Goal: Information Seeking & Learning: Check status

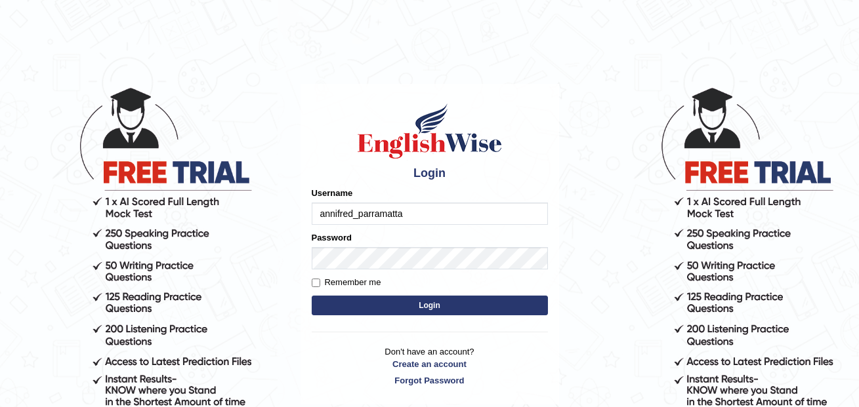
click at [312, 296] on button "Login" at bounding box center [430, 306] width 236 height 20
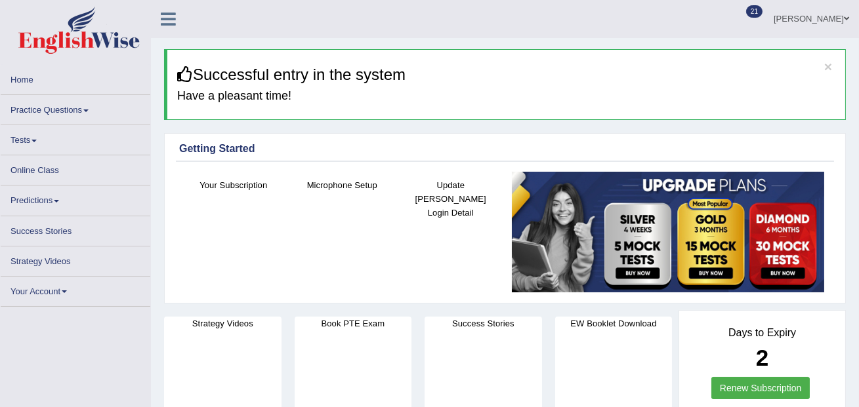
click at [76, 112] on link "Practice Questions" at bounding box center [76, 108] width 150 height 26
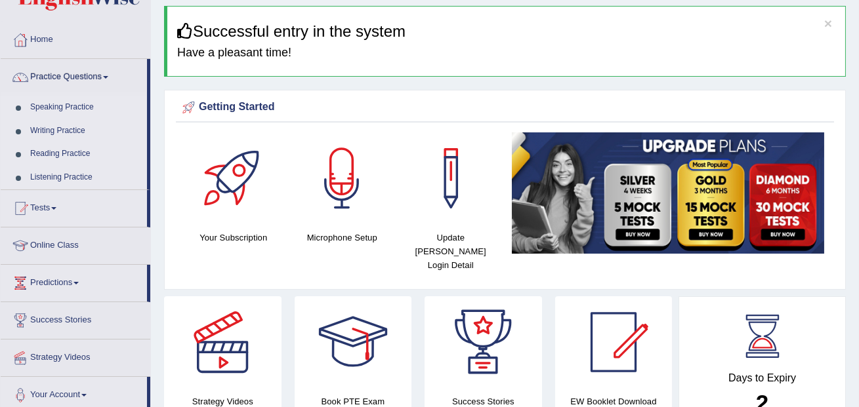
scroll to position [66, 0]
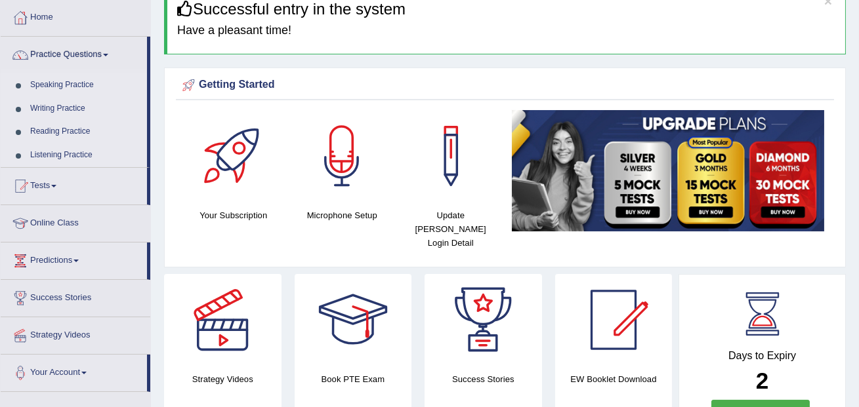
click at [86, 82] on link "Speaking Practice" at bounding box center [85, 85] width 123 height 24
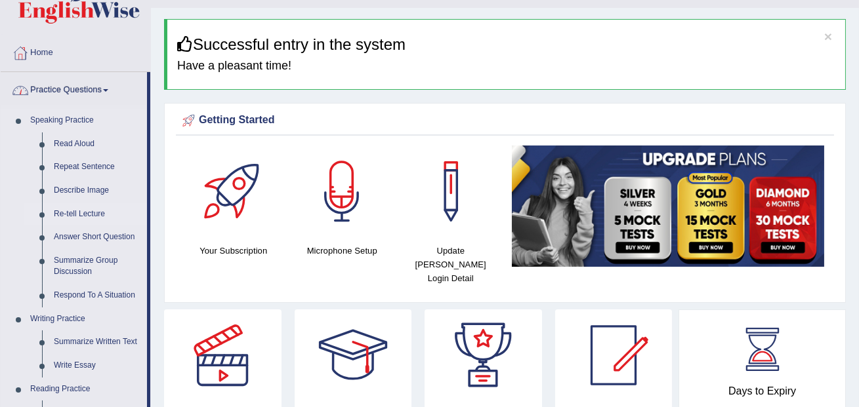
scroll to position [37, 0]
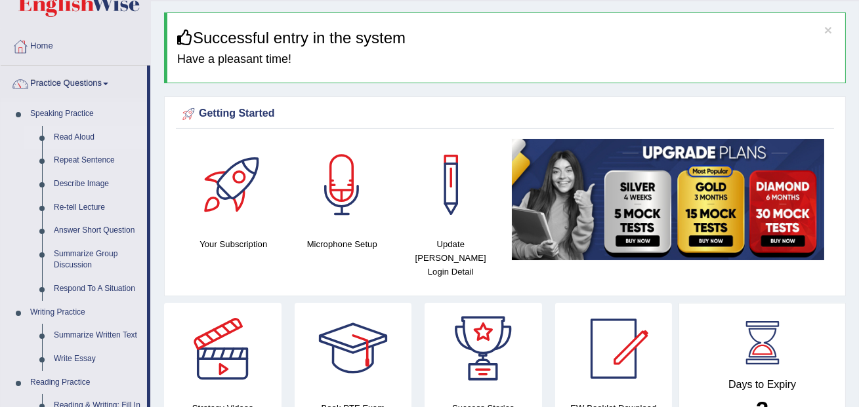
click at [94, 136] on link "Read Aloud" at bounding box center [97, 138] width 99 height 24
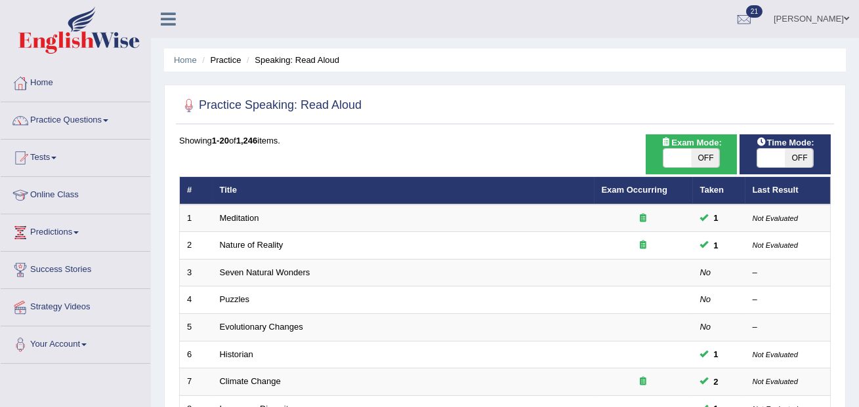
click at [705, 155] on span "OFF" at bounding box center [705, 158] width 28 height 18
checkbox input "true"
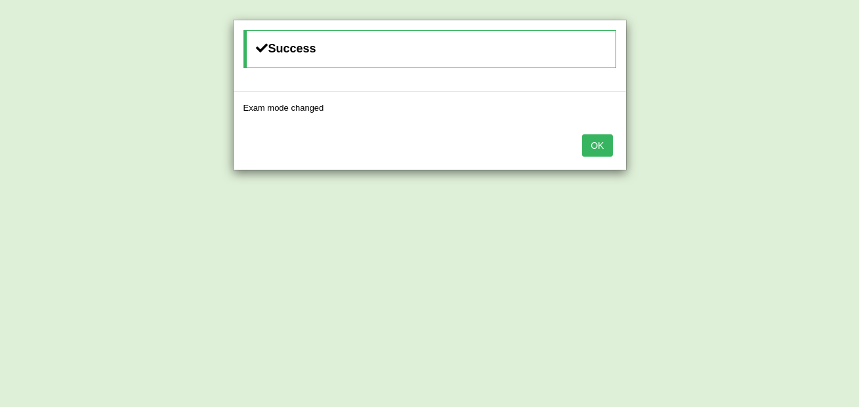
click at [597, 150] on button "OK" at bounding box center [597, 145] width 30 height 22
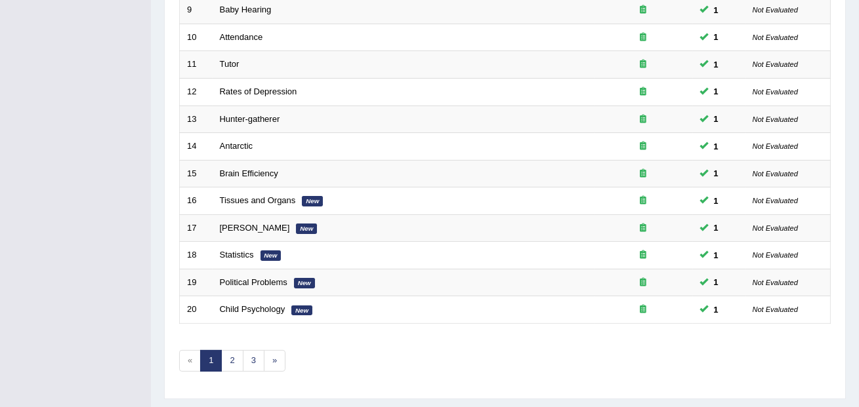
scroll to position [441, 0]
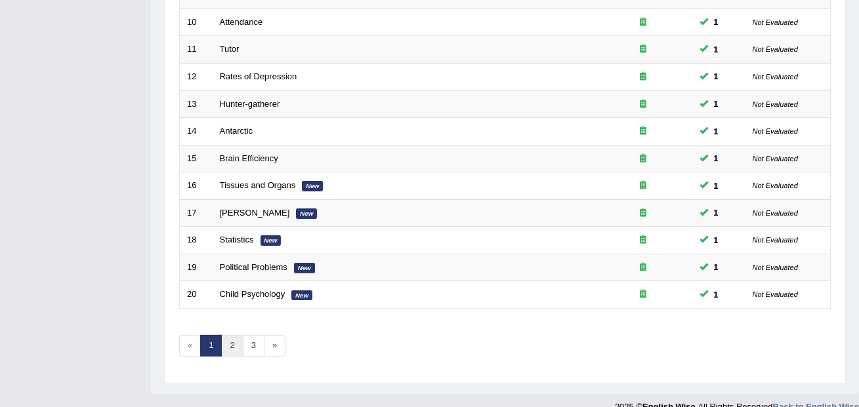
click at [226, 346] on link "2" at bounding box center [232, 346] width 22 height 22
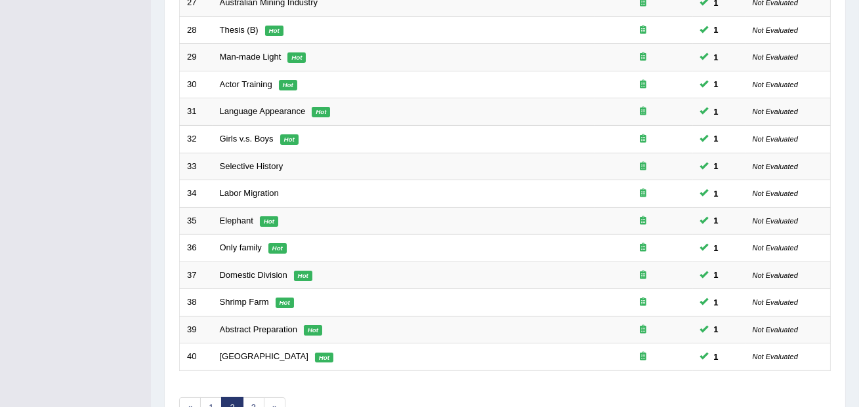
scroll to position [459, 0]
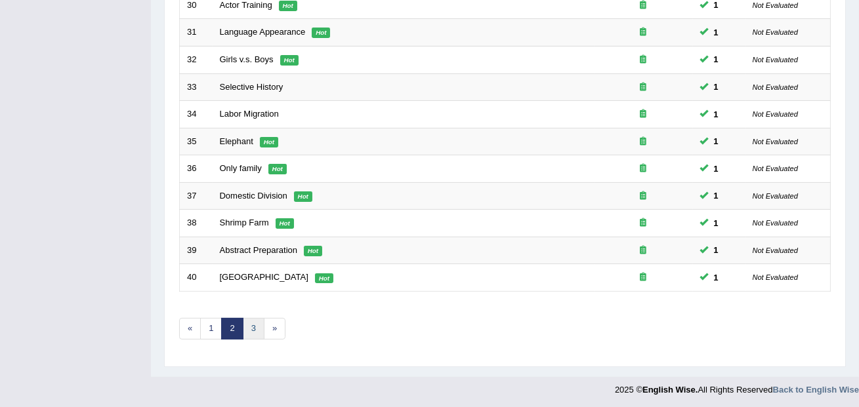
click at [252, 330] on link "3" at bounding box center [254, 329] width 22 height 22
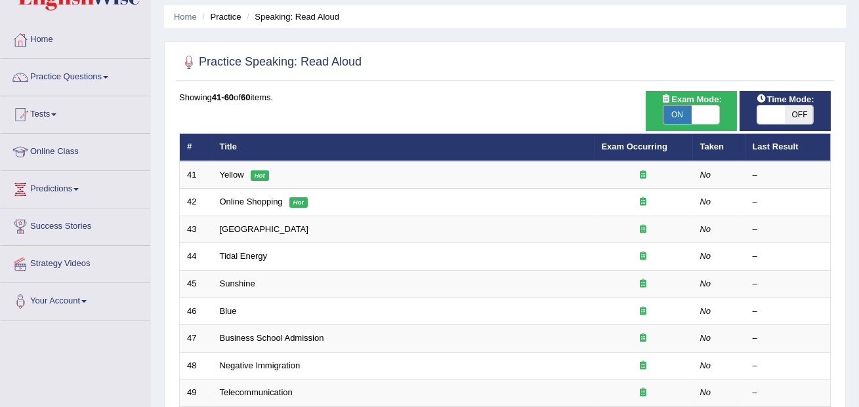
scroll to position [72, 0]
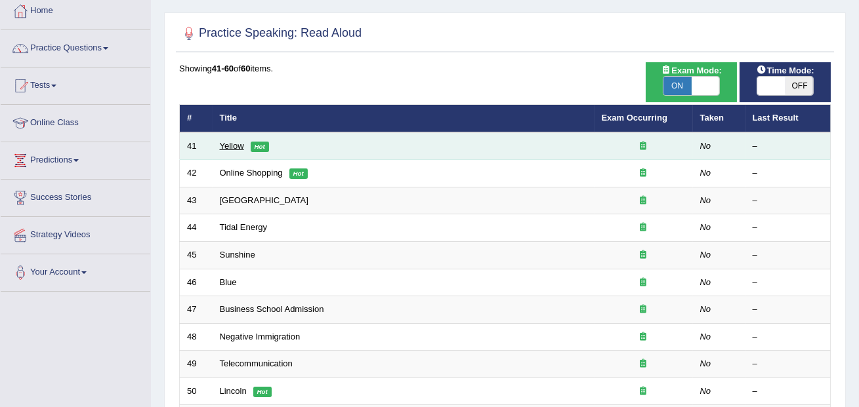
click at [230, 144] on link "Yellow" at bounding box center [232, 146] width 24 height 10
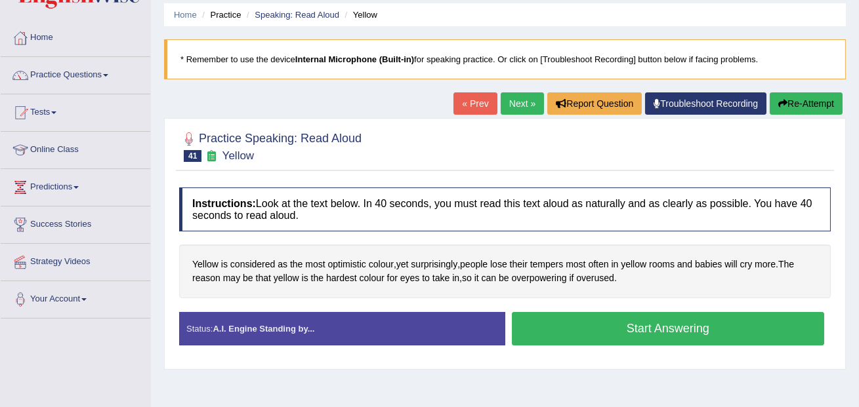
scroll to position [47, 0]
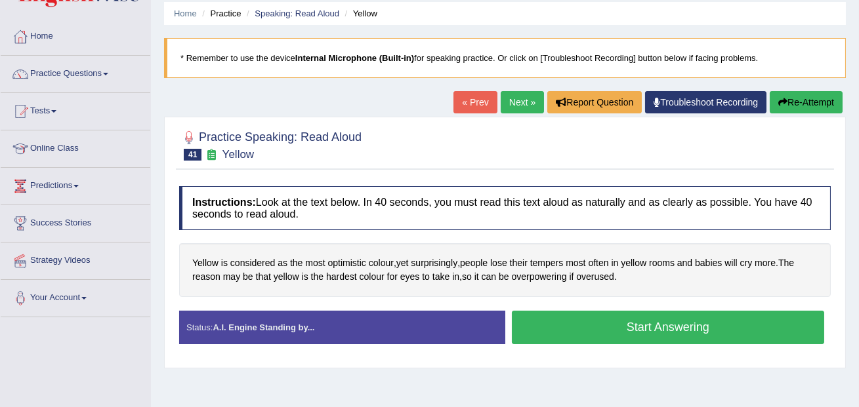
click at [550, 325] on button "Start Answering" at bounding box center [668, 327] width 313 height 33
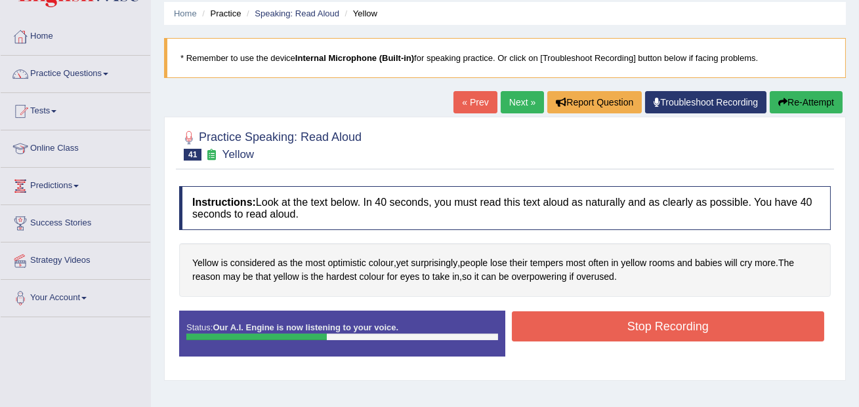
click at [550, 325] on button "Stop Recording" at bounding box center [668, 327] width 313 height 30
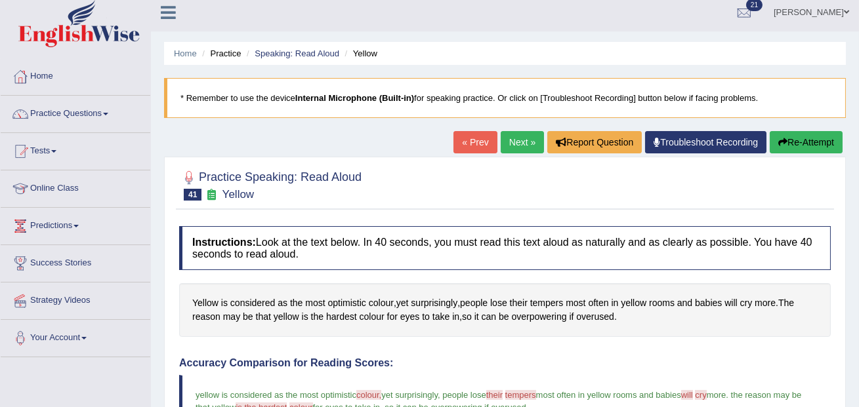
scroll to position [0, 0]
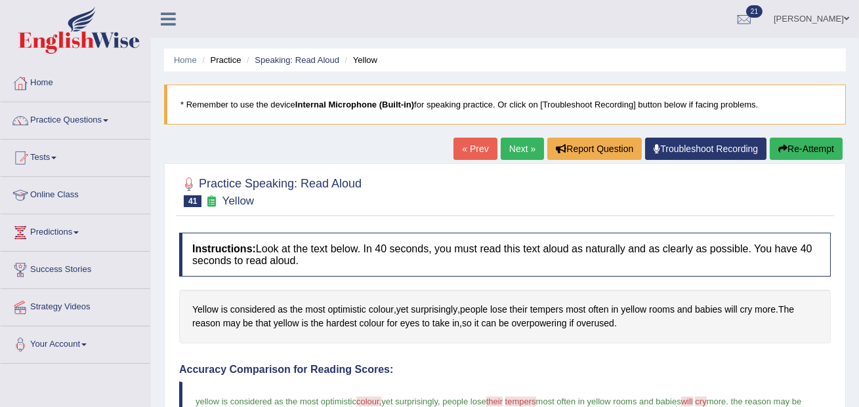
click at [510, 151] on link "Next »" at bounding box center [522, 149] width 43 height 22
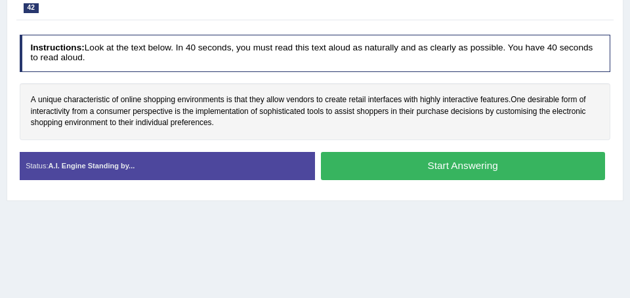
scroll to position [186, 0]
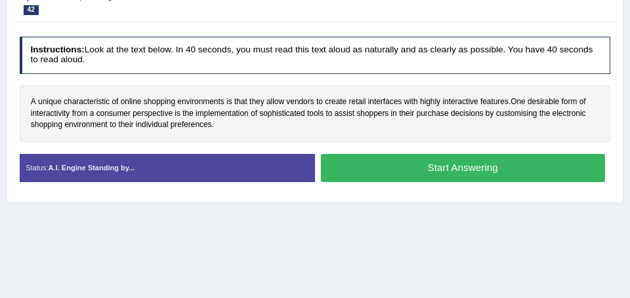
click at [441, 182] on button "Start Answering" at bounding box center [463, 168] width 284 height 28
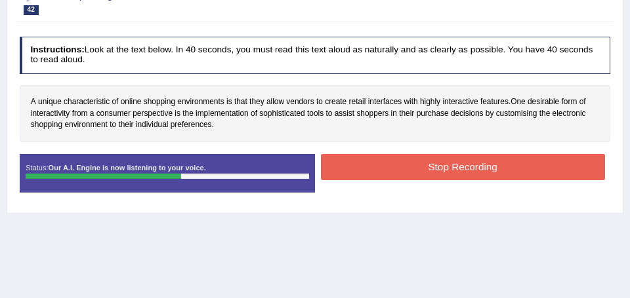
click at [441, 180] on button "Stop Recording" at bounding box center [463, 167] width 284 height 26
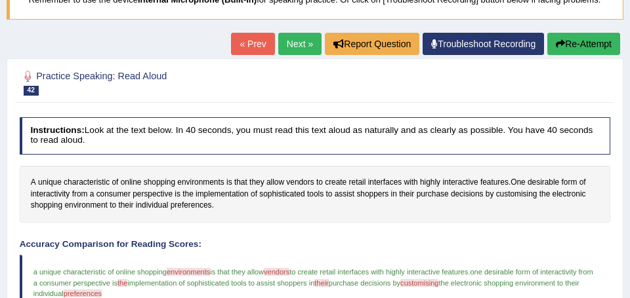
scroll to position [43, 0]
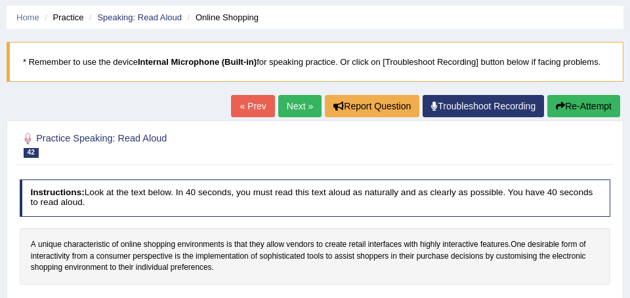
click at [306, 117] on link "Next »" at bounding box center [299, 106] width 43 height 22
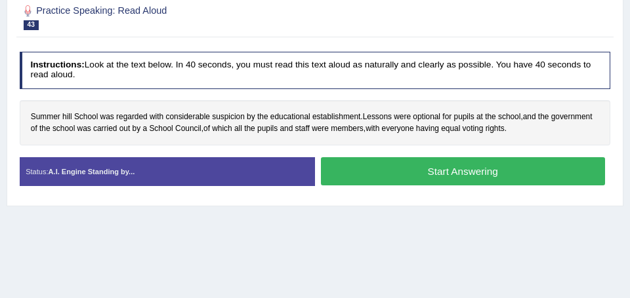
scroll to position [164, 0]
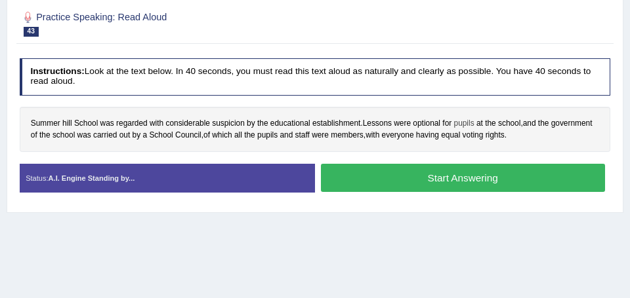
click at [469, 130] on span "pupils" at bounding box center [464, 124] width 20 height 12
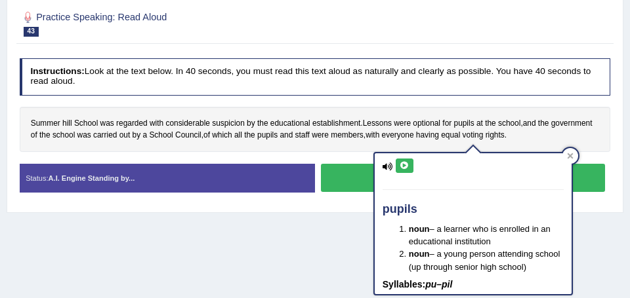
click at [402, 161] on button at bounding box center [405, 166] width 18 height 14
click at [419, 126] on div "Summer hill School was regarded with considerable suspicion by the educational …" at bounding box center [315, 129] width 591 height 45
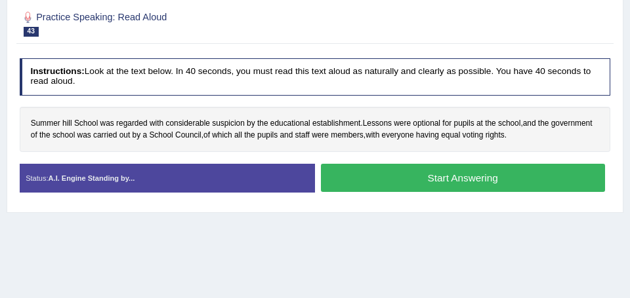
click at [462, 192] on button "Start Answering" at bounding box center [463, 178] width 284 height 28
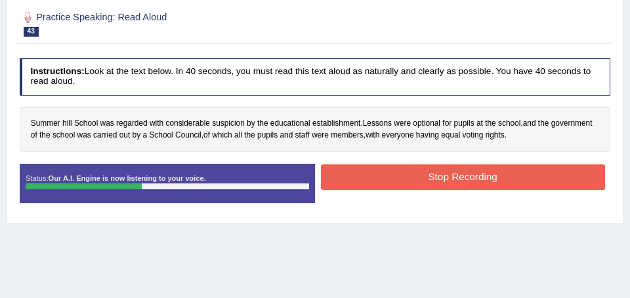
click at [462, 190] on button "Stop Recording" at bounding box center [463, 178] width 284 height 26
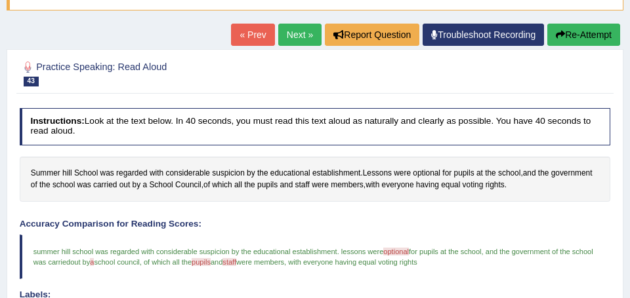
scroll to position [45, 0]
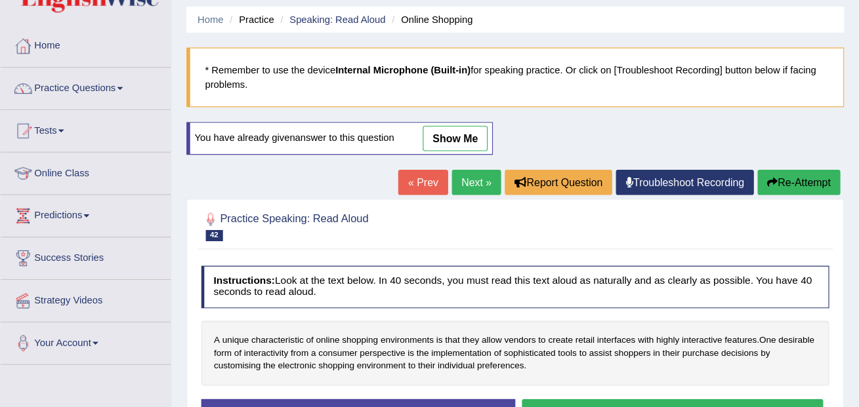
scroll to position [43, 0]
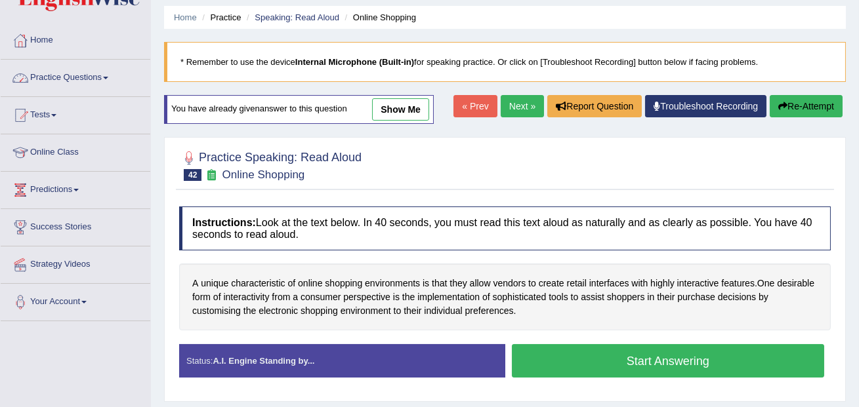
click at [108, 77] on span at bounding box center [105, 78] width 5 height 3
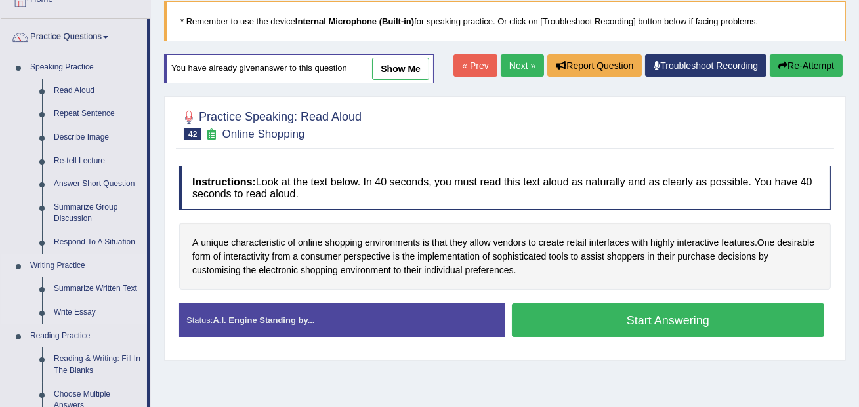
scroll to position [85, 0]
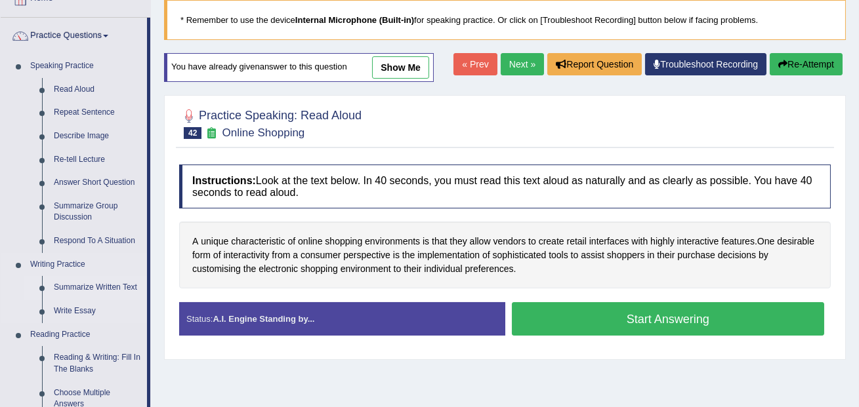
click at [100, 290] on link "Summarize Written Text" at bounding box center [97, 288] width 99 height 24
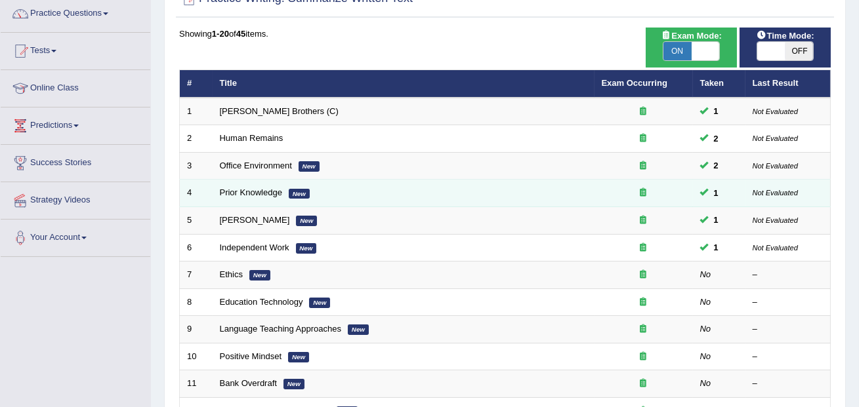
scroll to position [118, 0]
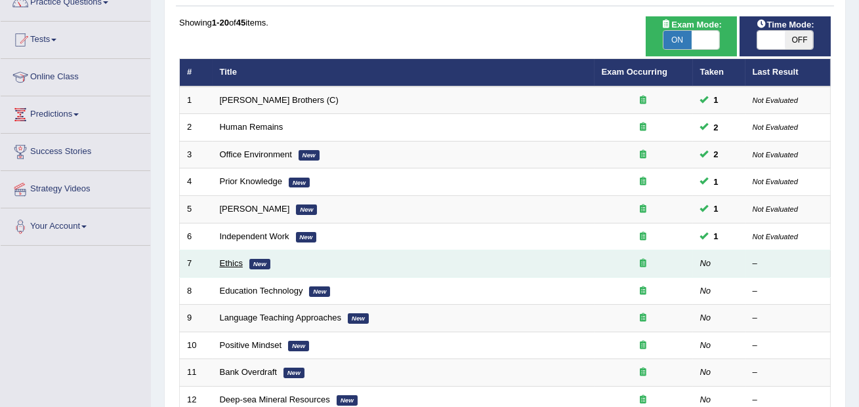
click at [235, 264] on link "Ethics" at bounding box center [231, 263] width 23 height 10
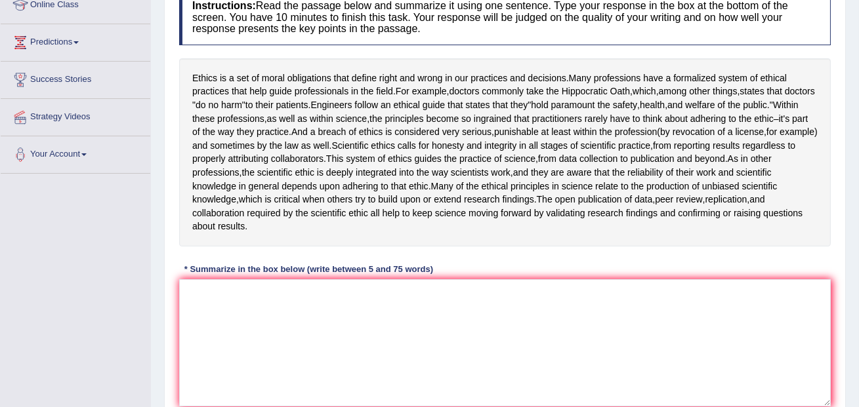
scroll to position [284, 0]
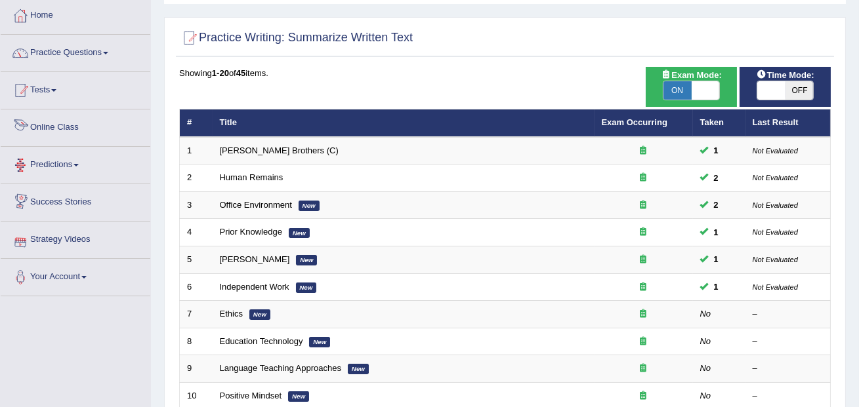
scroll to position [7, 0]
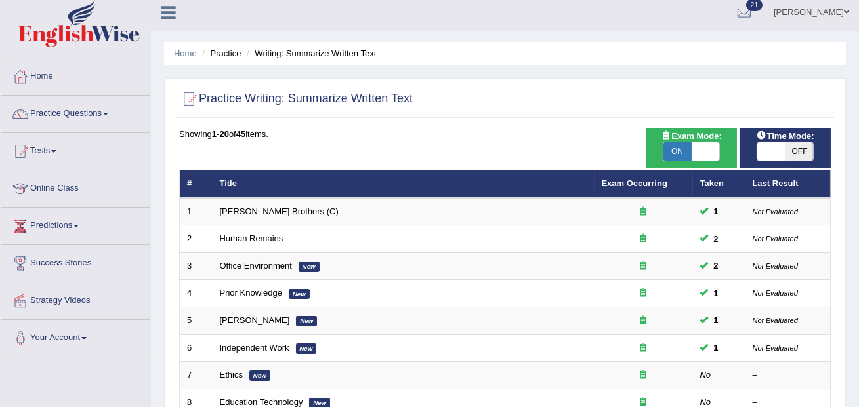
click at [75, 116] on link "Practice Questions" at bounding box center [76, 112] width 150 height 33
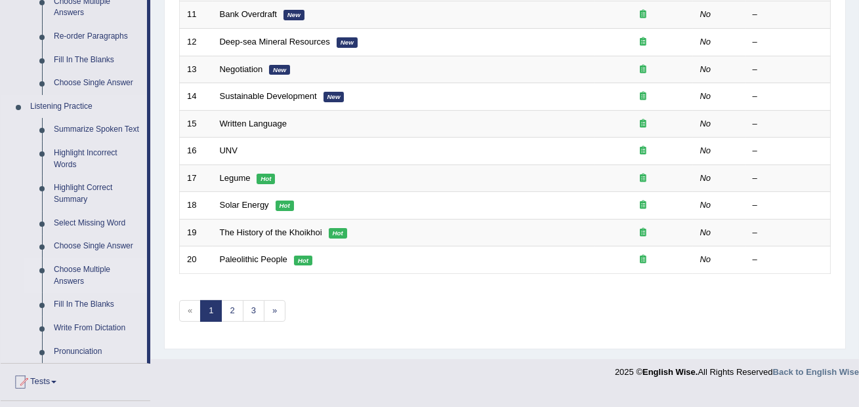
scroll to position [459, 0]
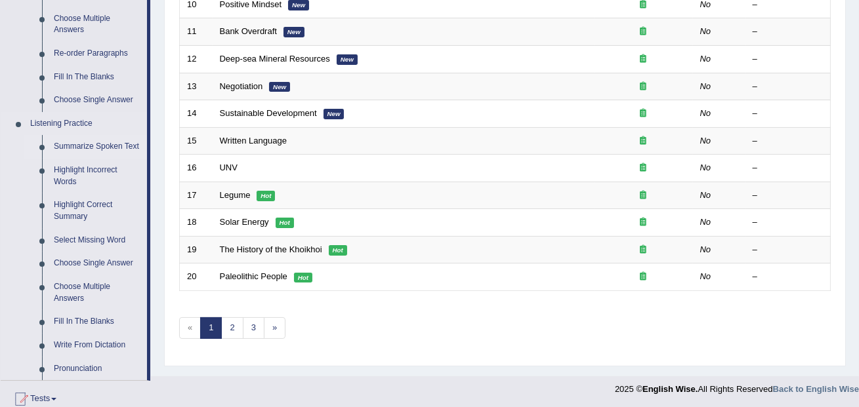
click at [112, 149] on link "Summarize Spoken Text" at bounding box center [97, 147] width 99 height 24
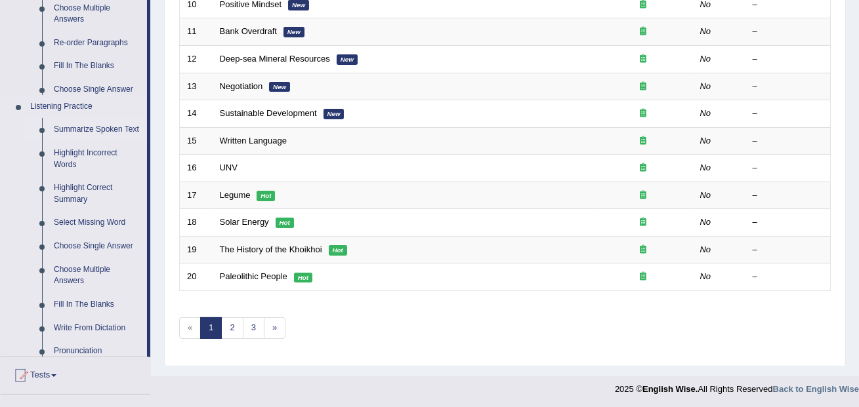
scroll to position [459, 0]
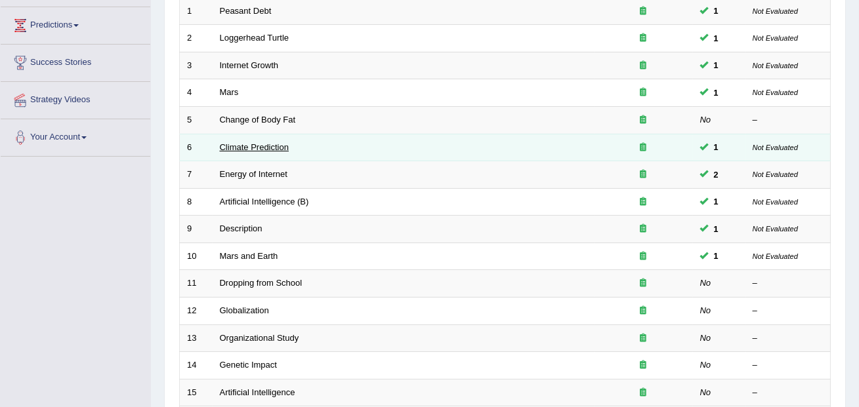
scroll to position [206, 0]
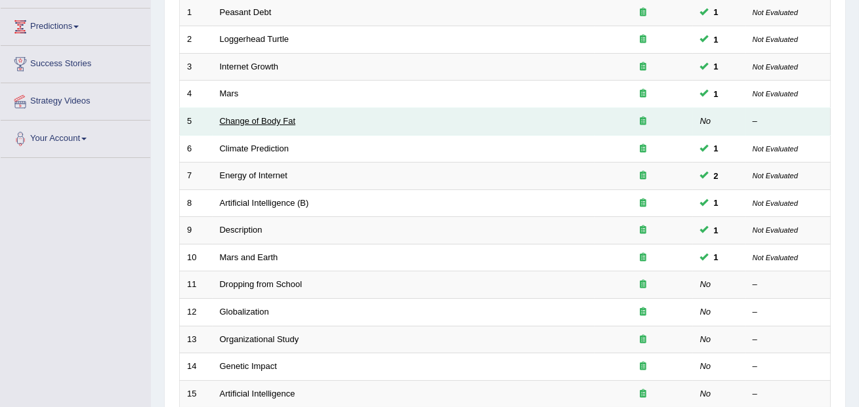
click at [253, 117] on link "Change of Body Fat" at bounding box center [258, 121] width 76 height 10
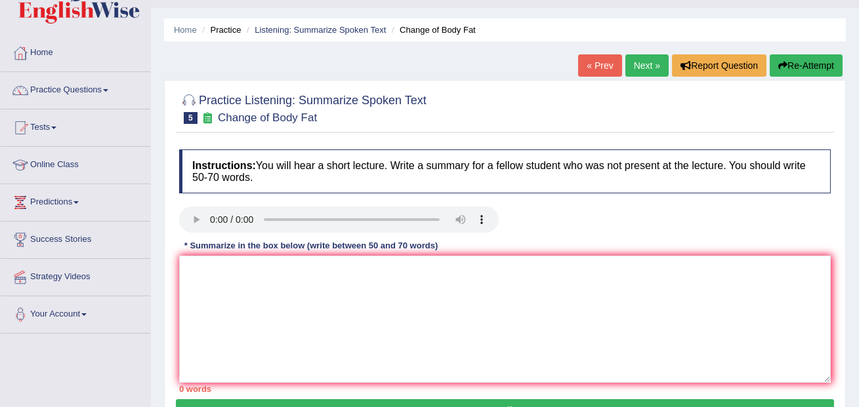
scroll to position [31, 0]
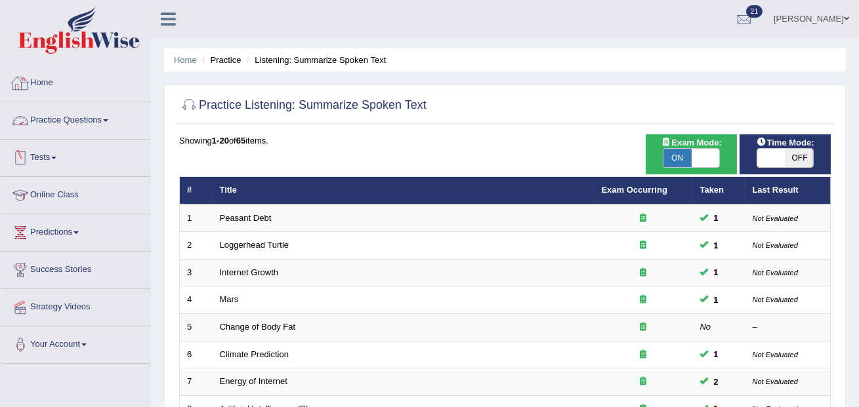
click at [57, 85] on link "Home" at bounding box center [76, 81] width 150 height 33
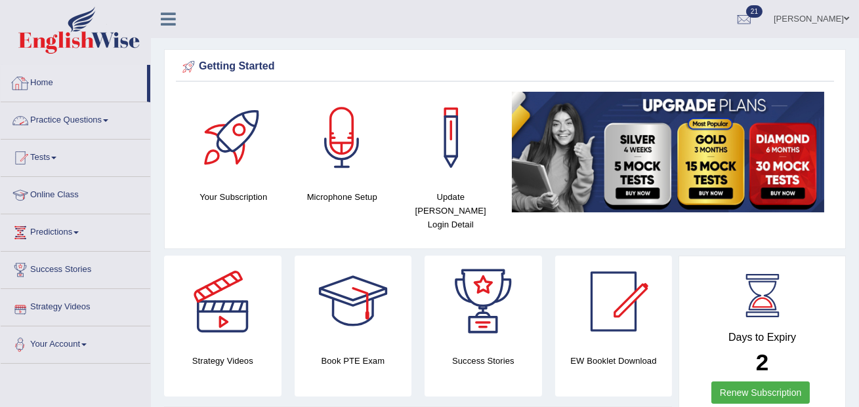
click at [63, 123] on link "Practice Questions" at bounding box center [76, 118] width 150 height 33
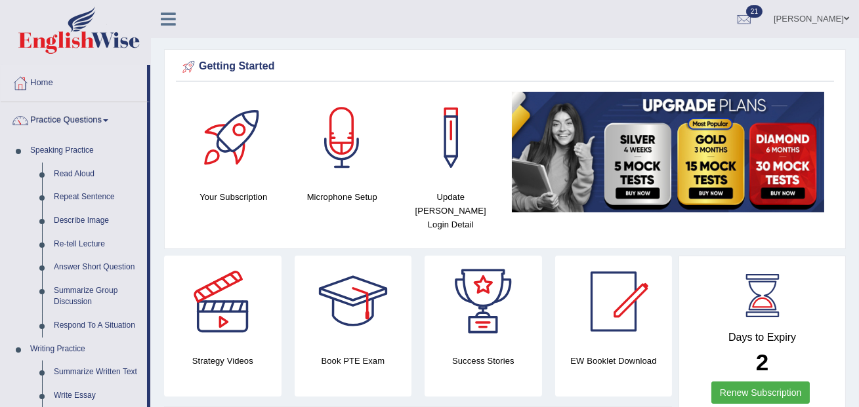
click at [63, 123] on link "Practice Questions" at bounding box center [74, 118] width 146 height 33
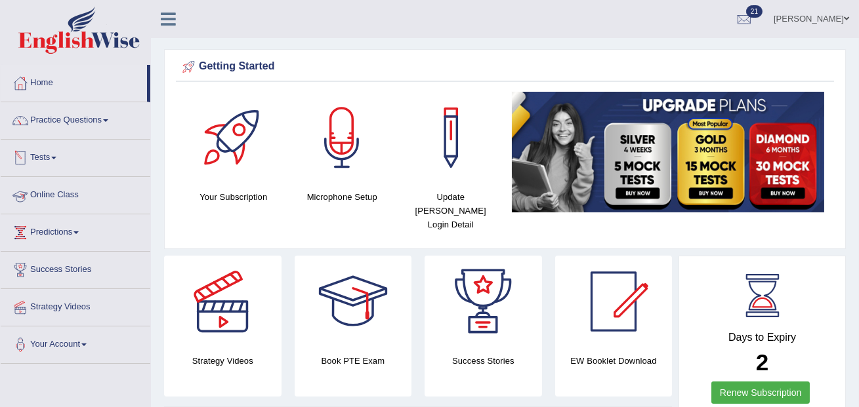
click at [52, 162] on link "Tests" at bounding box center [76, 156] width 150 height 33
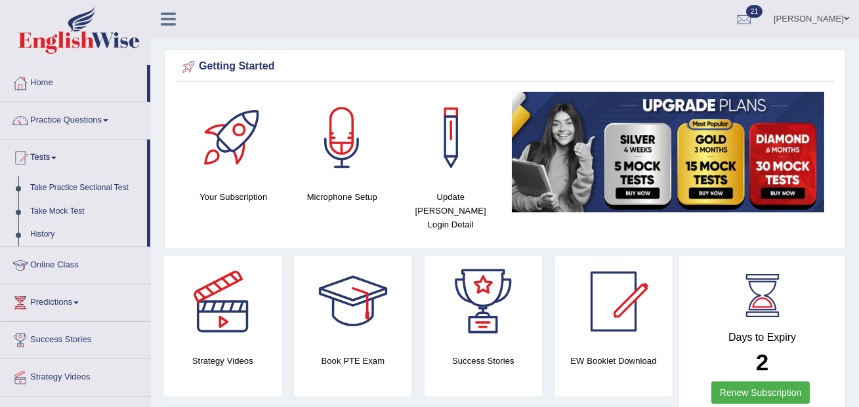
click at [47, 234] on link "History" at bounding box center [85, 235] width 123 height 24
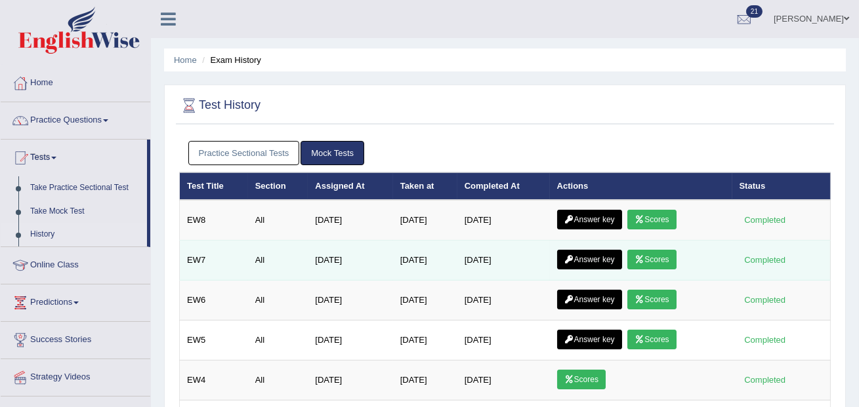
click at [671, 258] on link "Scores" at bounding box center [651, 260] width 49 height 20
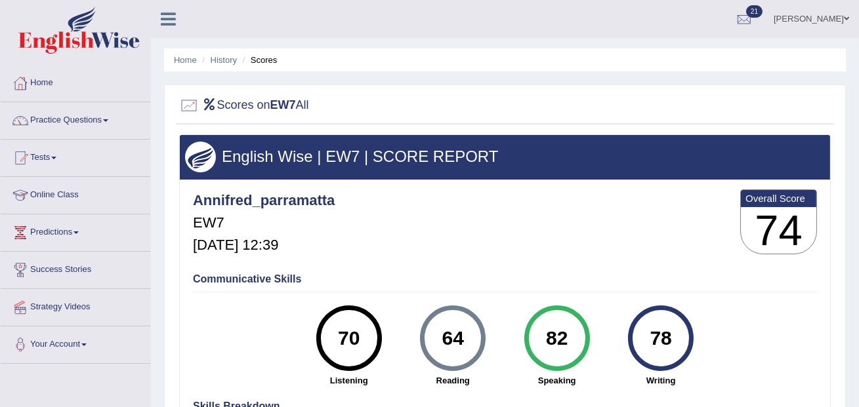
scroll to position [40, 0]
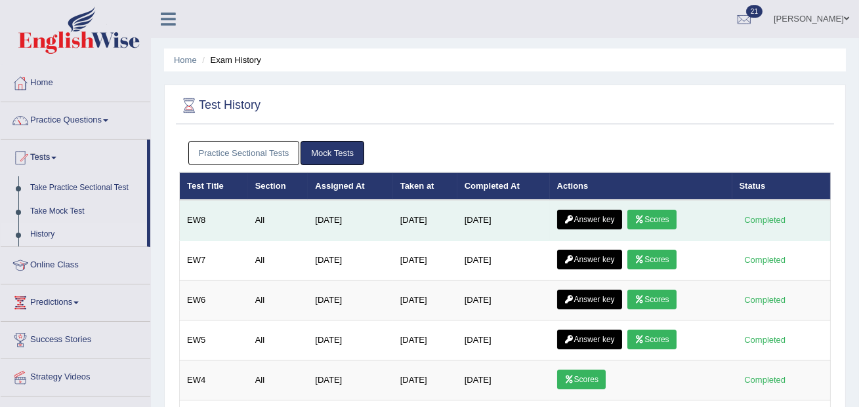
click at [659, 220] on link "Scores" at bounding box center [651, 220] width 49 height 20
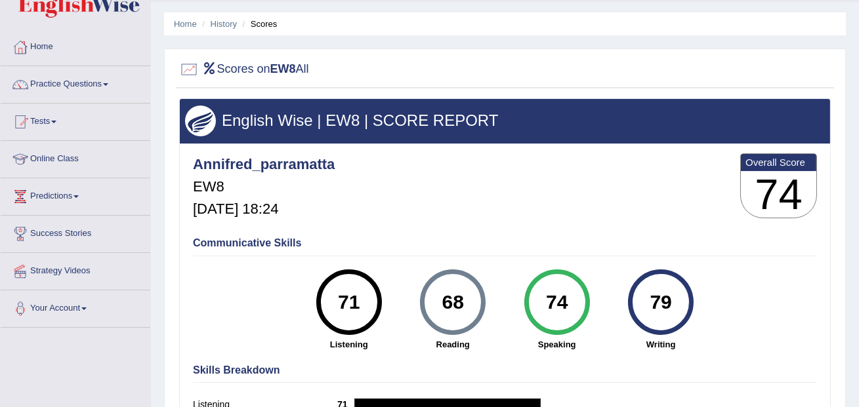
scroll to position [39, 0]
